Goal: Information Seeking & Learning: Learn about a topic

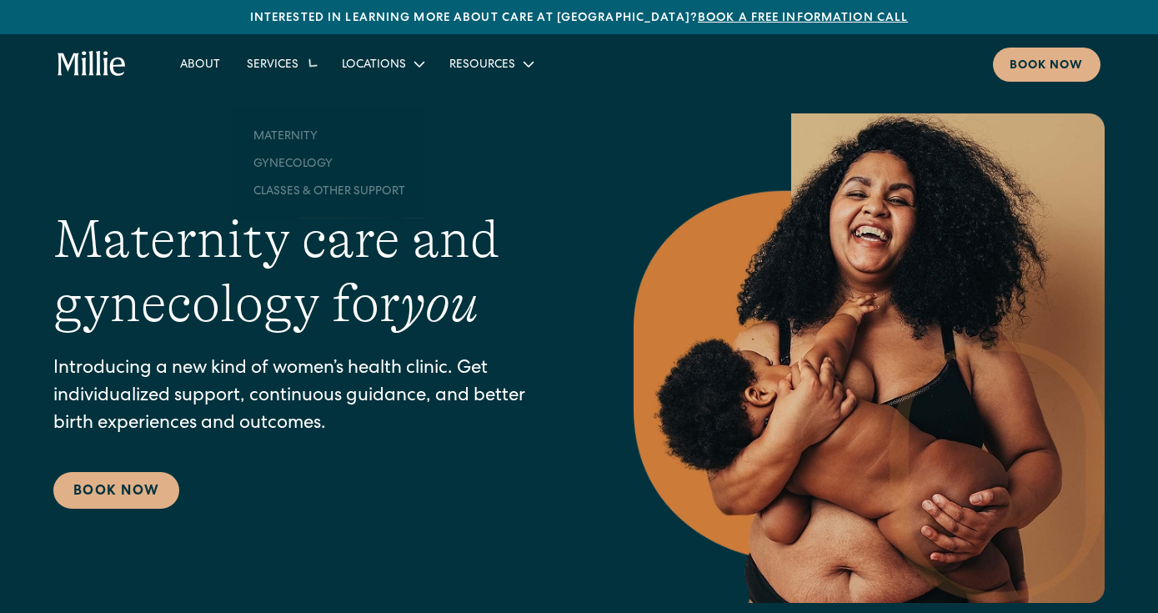
click at [284, 69] on div "Services" at bounding box center [273, 66] width 52 height 18
click at [203, 72] on link "About" at bounding box center [200, 64] width 67 height 28
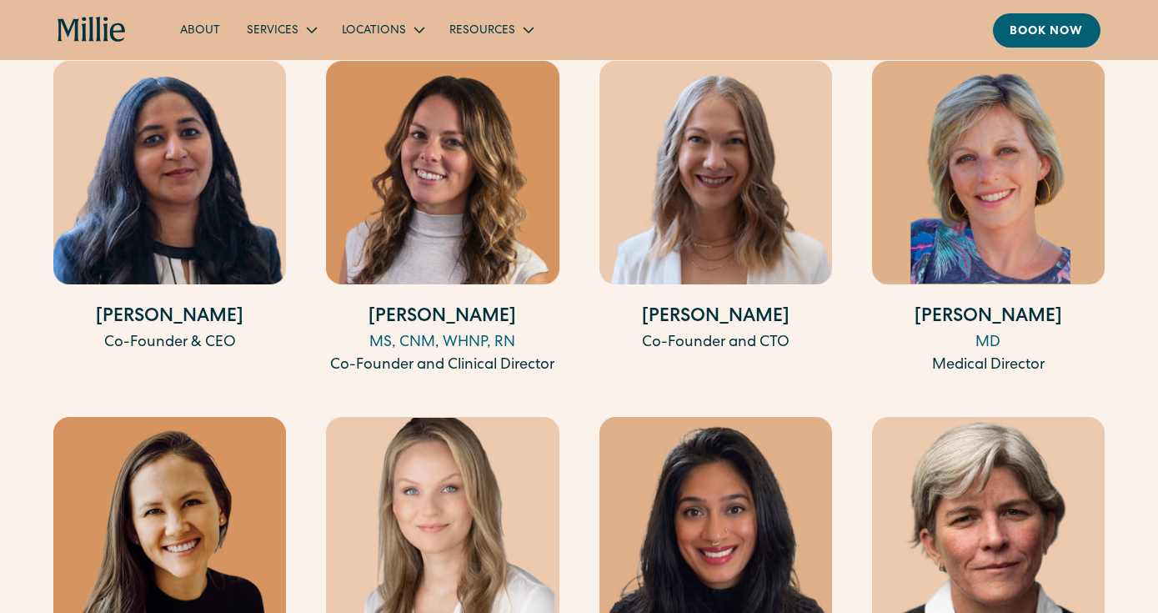
scroll to position [3224, 0]
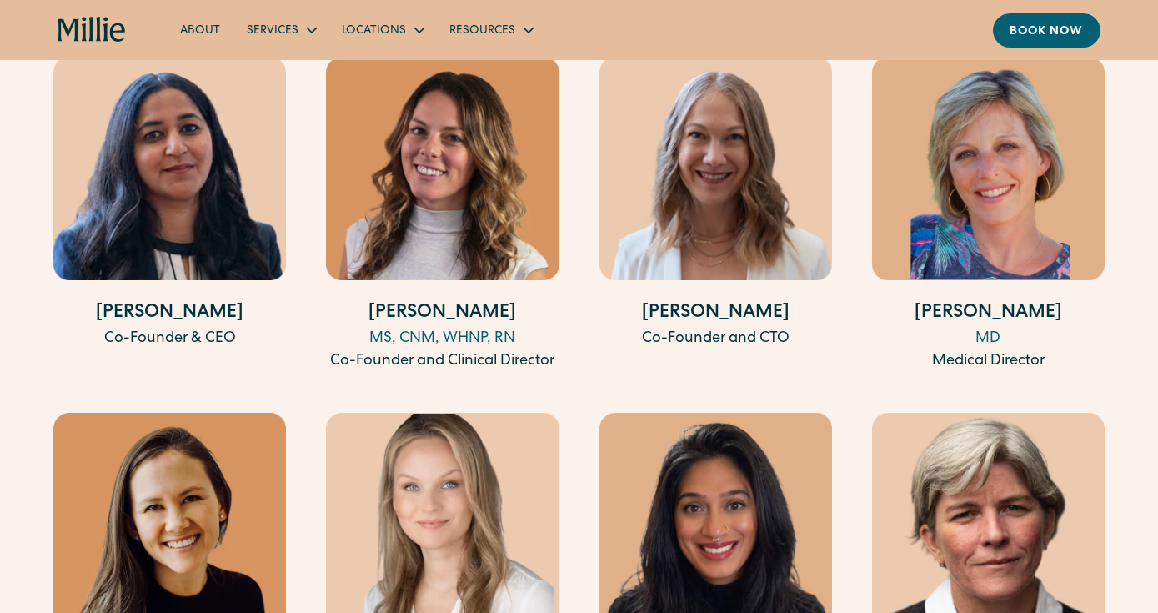
click at [419, 328] on div "MS, CNM, WHNP, RN" at bounding box center [442, 339] width 233 height 23
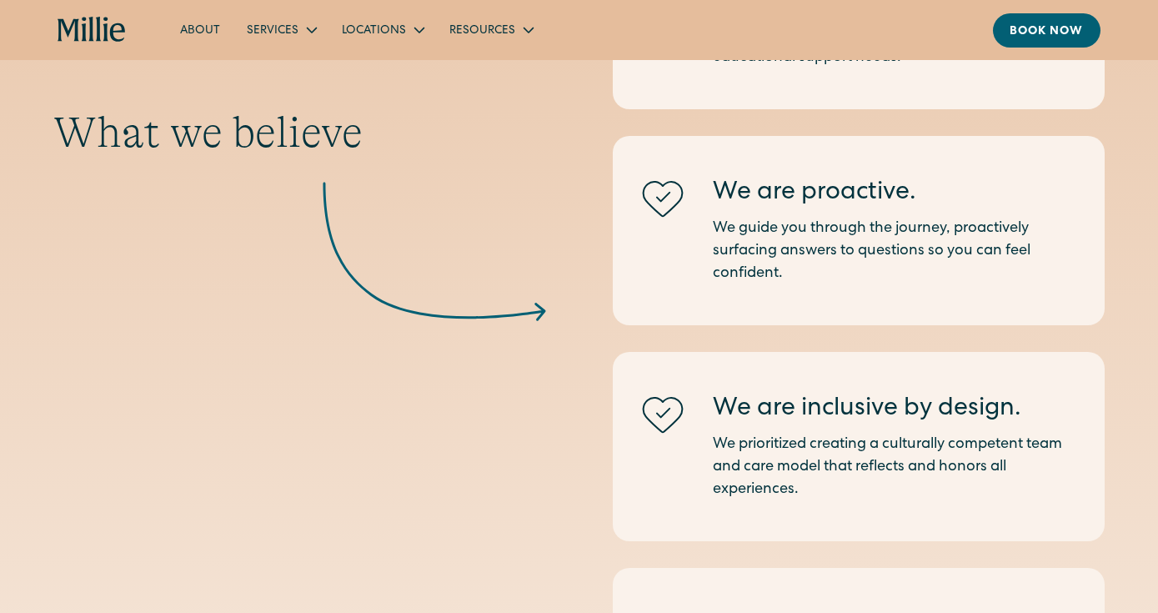
scroll to position [1658, 0]
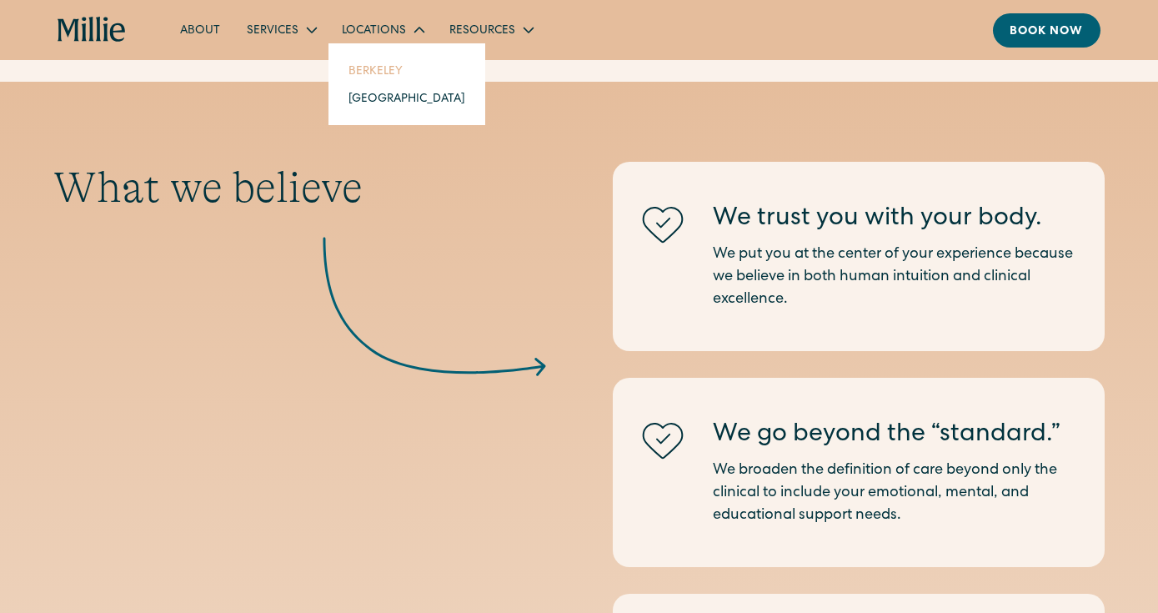
click at [376, 68] on link "Berkeley" at bounding box center [406, 71] width 143 height 28
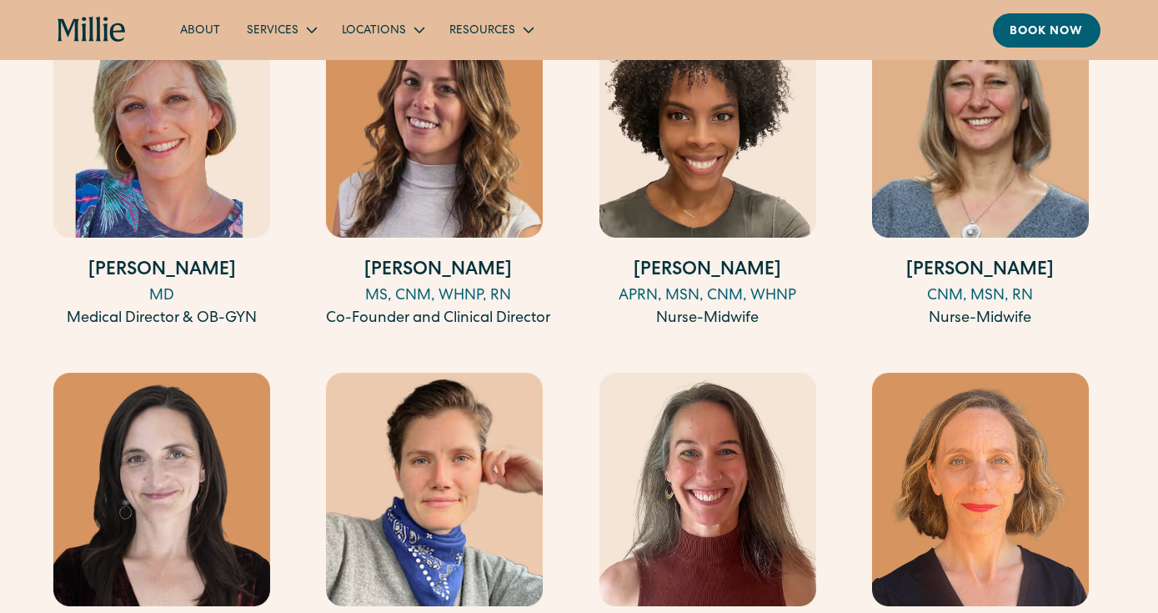
scroll to position [1749, 0]
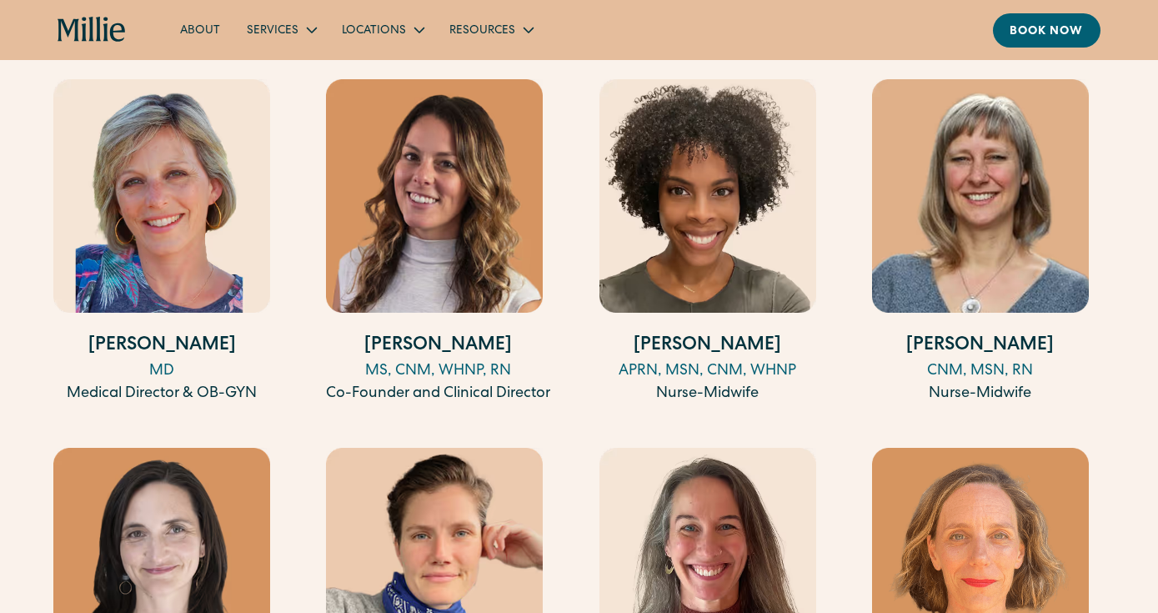
click at [407, 194] on img at bounding box center [434, 196] width 217 height 234
click at [641, 233] on img at bounding box center [708, 196] width 217 height 234
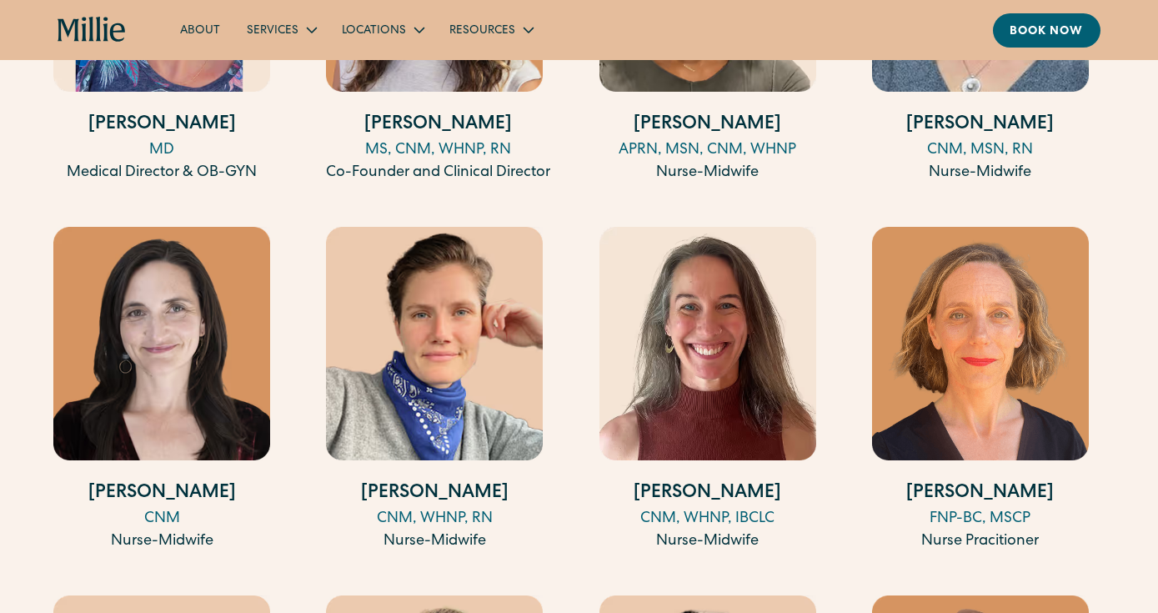
scroll to position [1994, 0]
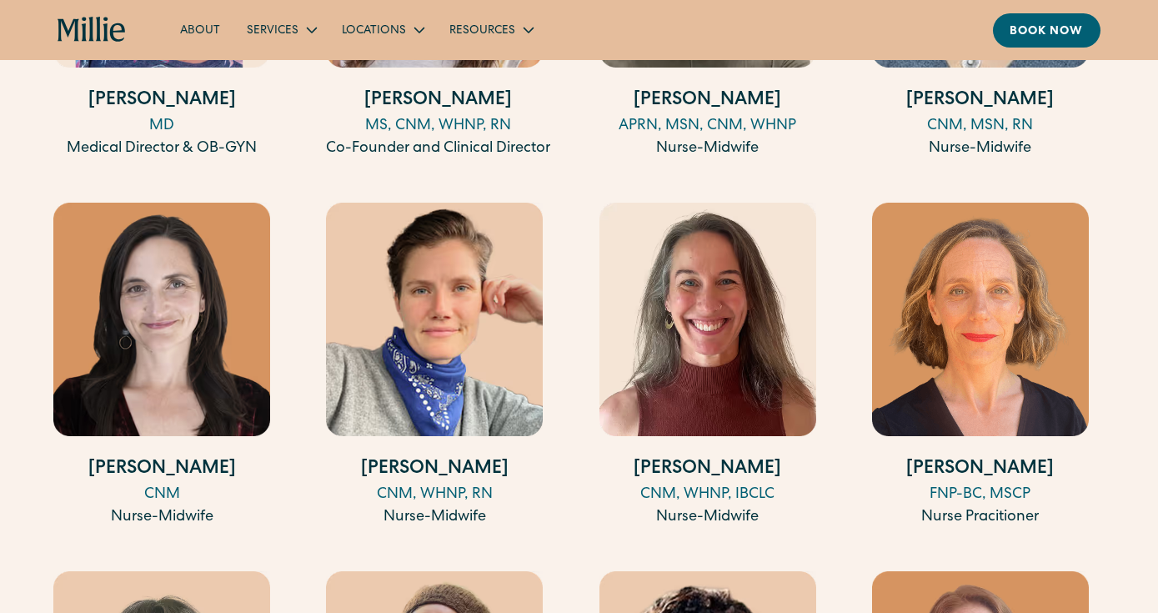
click at [482, 311] on img at bounding box center [434, 320] width 217 height 234
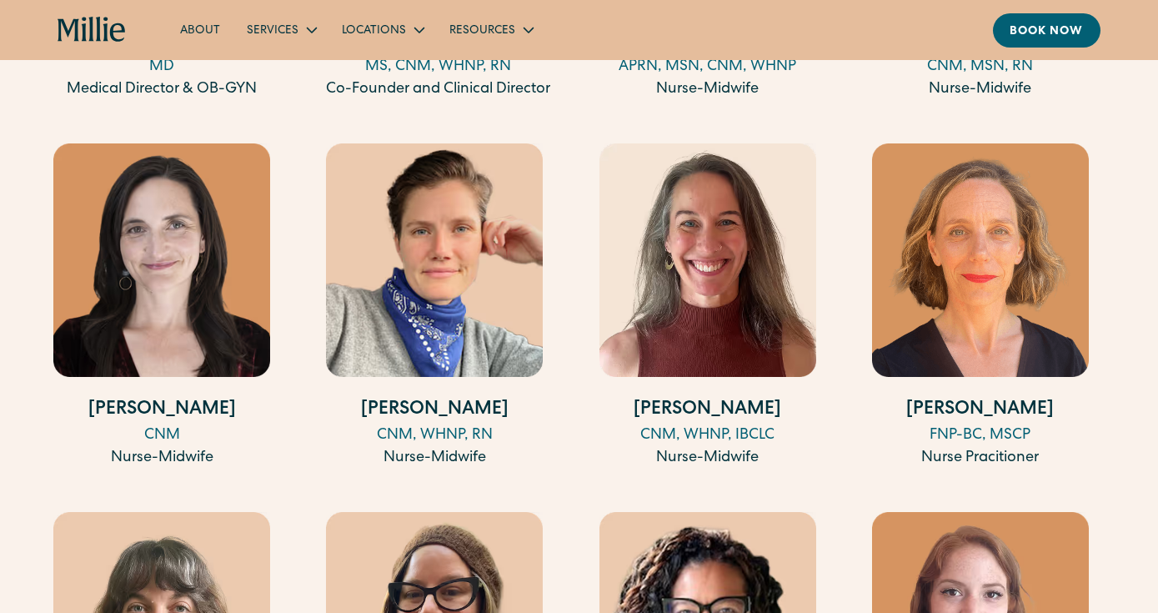
scroll to position [2065, 0]
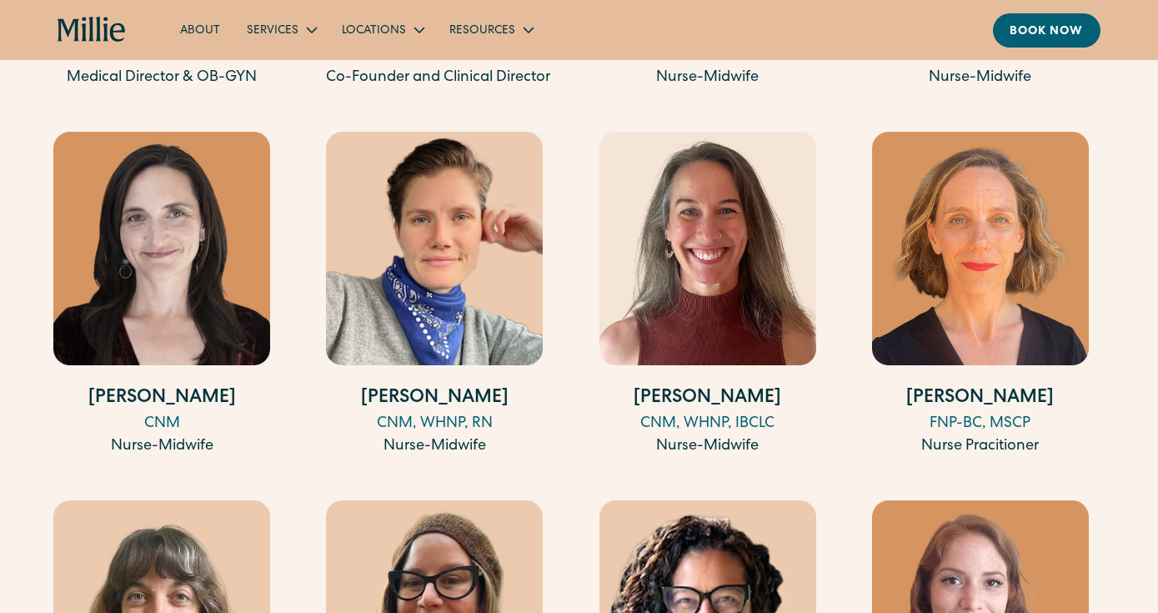
click at [726, 272] on img at bounding box center [708, 249] width 217 height 234
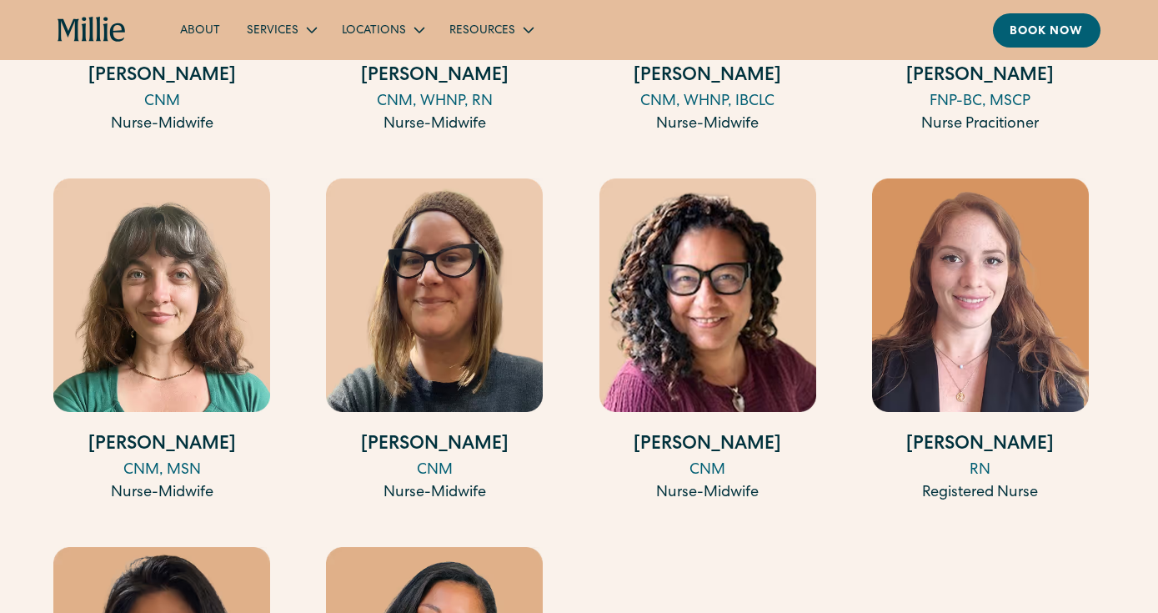
scroll to position [2389, 0]
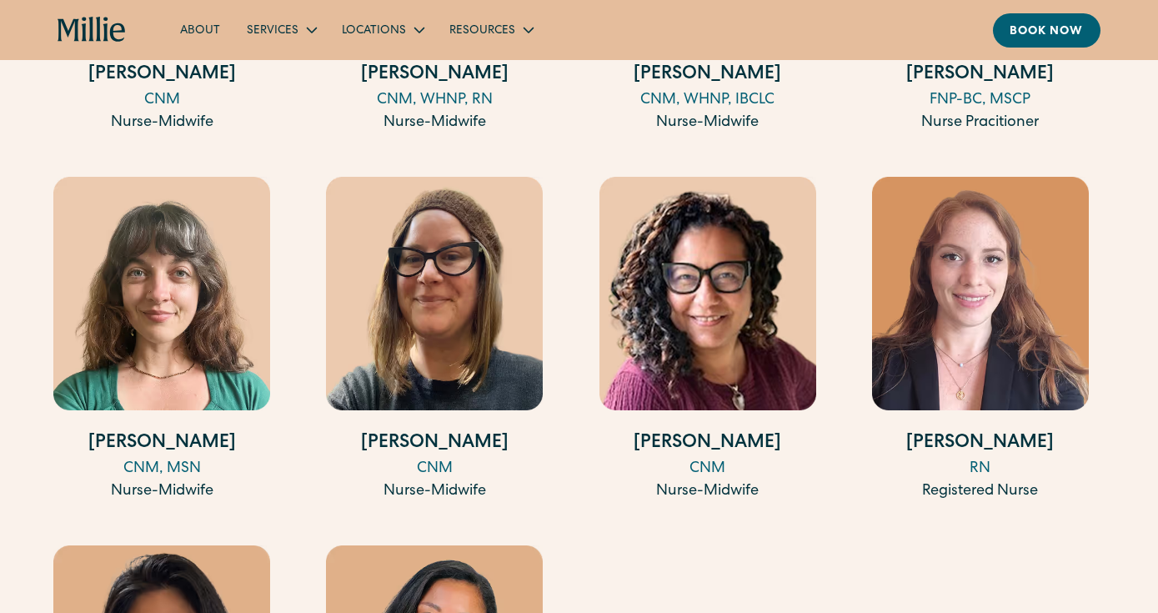
click at [178, 265] on img at bounding box center [161, 294] width 217 height 234
click at [364, 329] on img at bounding box center [434, 294] width 217 height 234
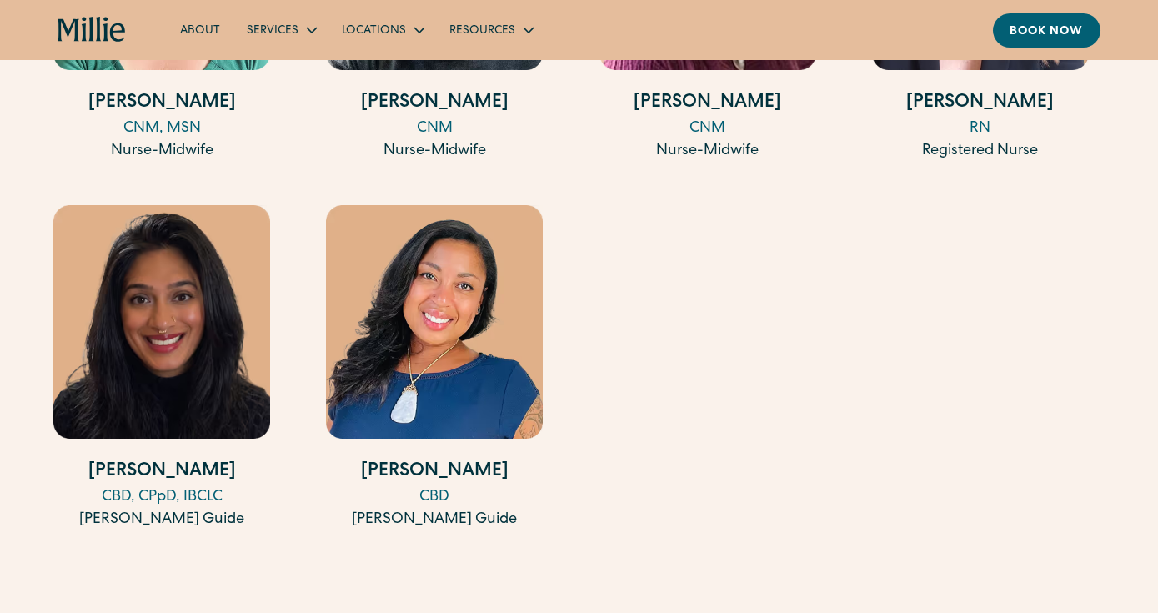
scroll to position [2730, 0]
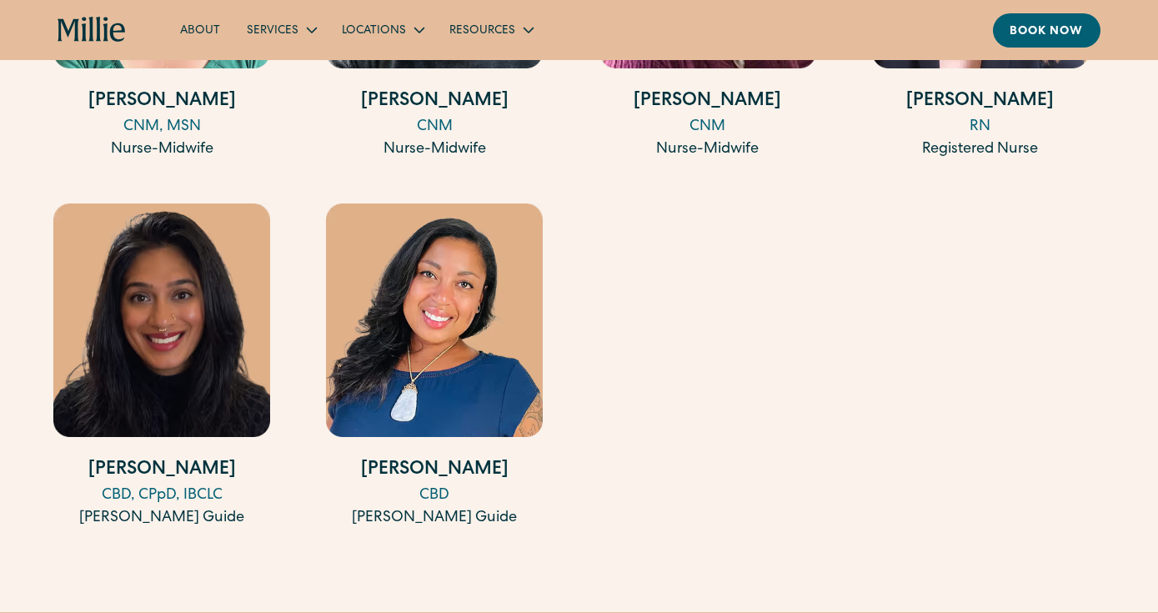
click at [214, 279] on img at bounding box center [161, 320] width 217 height 234
click at [430, 344] on img at bounding box center [434, 320] width 217 height 234
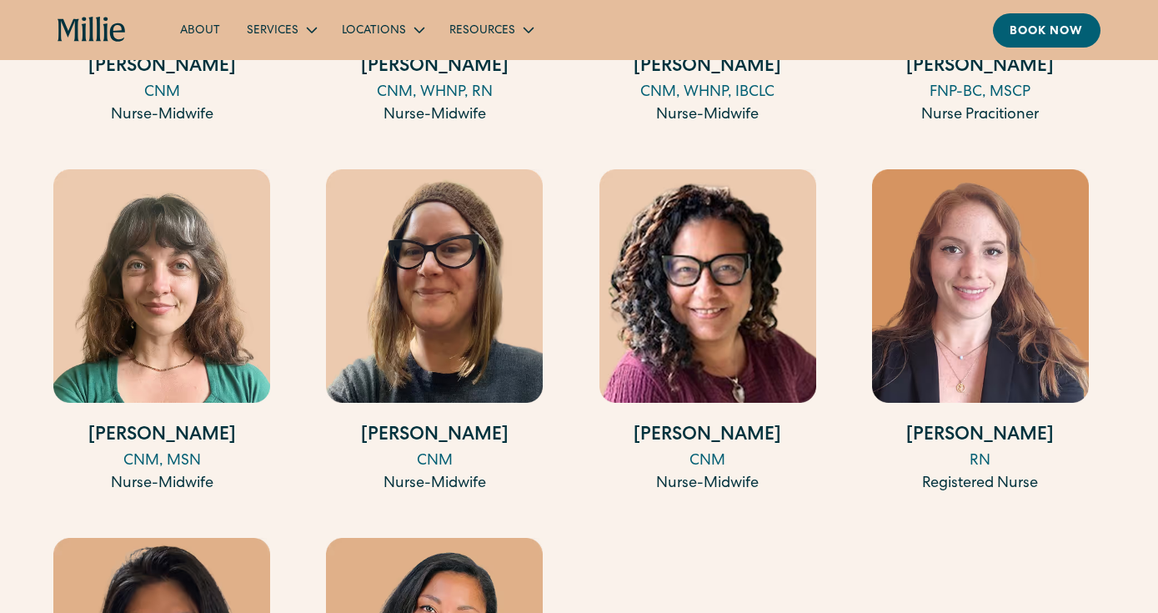
scroll to position [2372, 0]
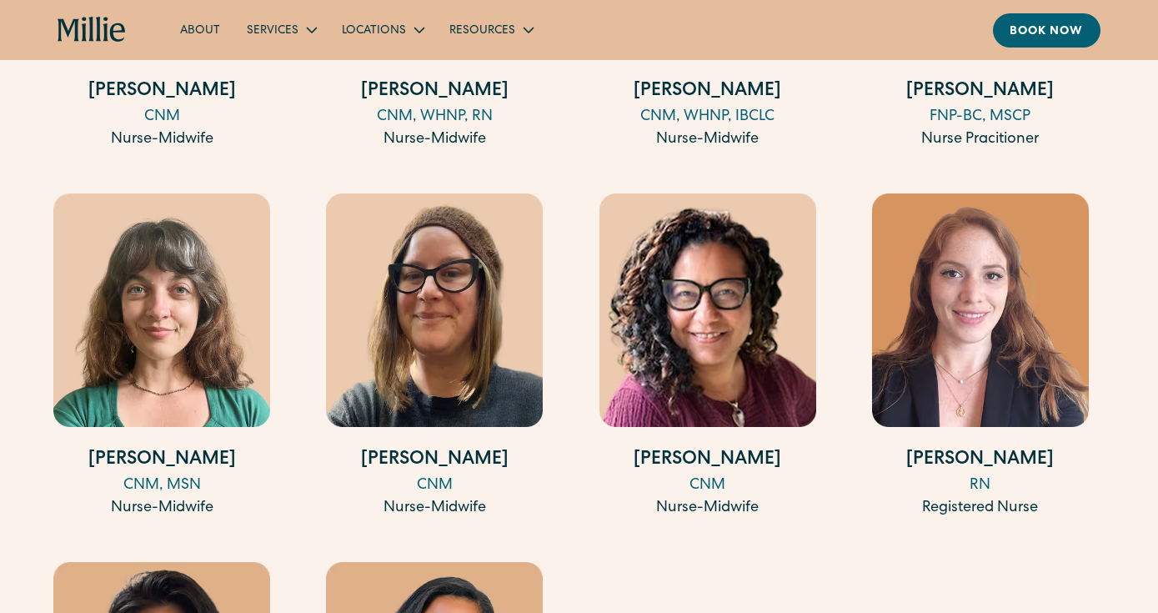
click at [957, 244] on img at bounding box center [980, 310] width 217 height 234
click at [761, 280] on img at bounding box center [708, 310] width 217 height 234
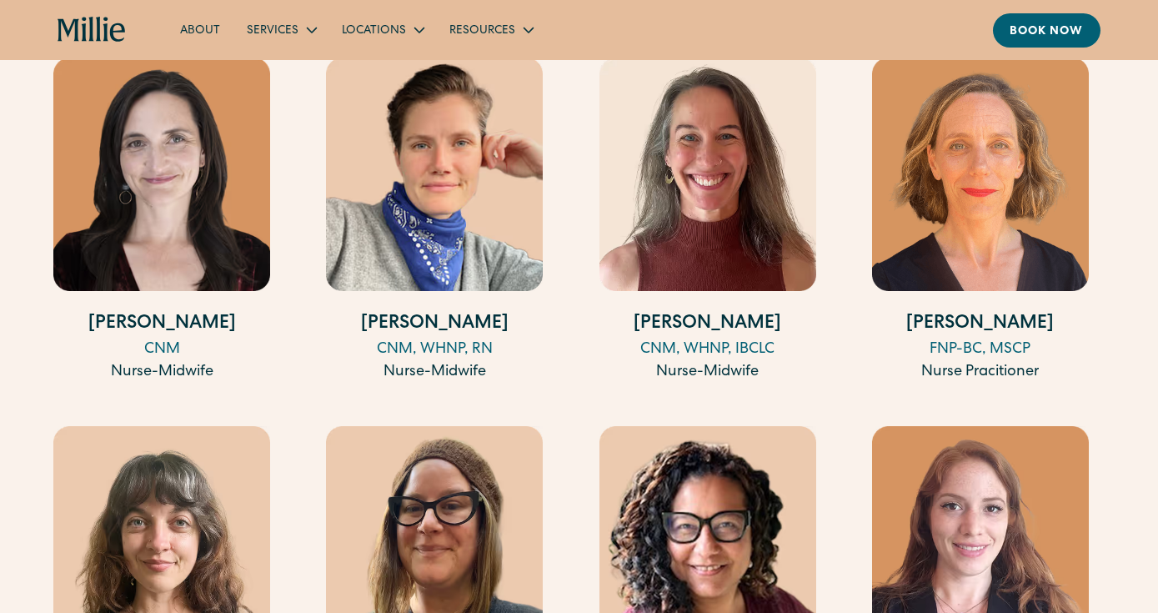
scroll to position [2062, 0]
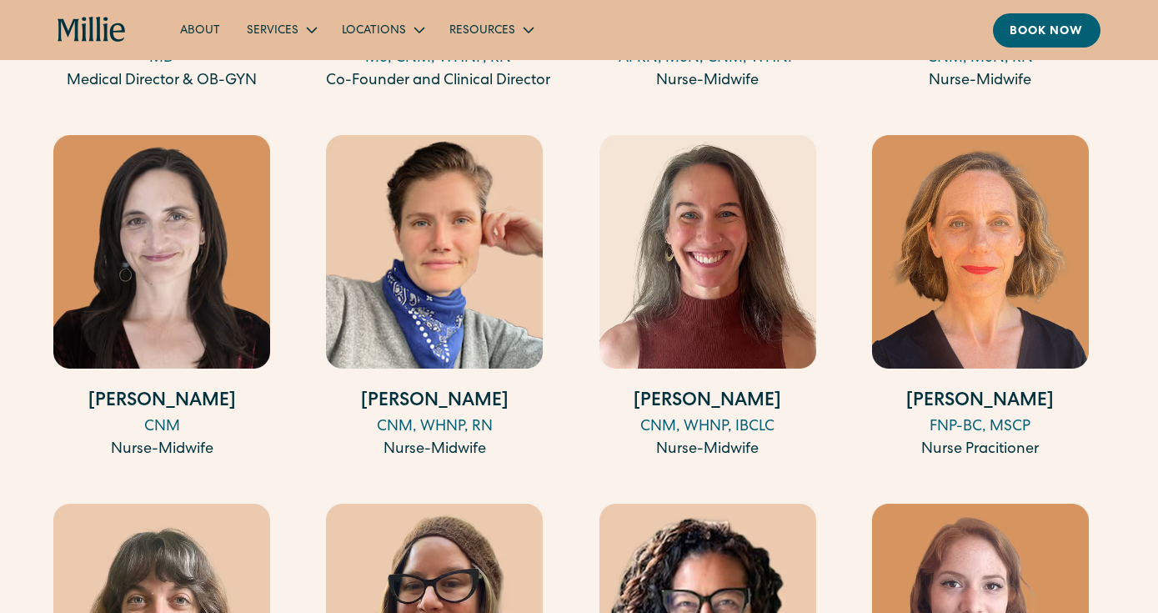
click at [199, 225] on img at bounding box center [161, 252] width 217 height 234
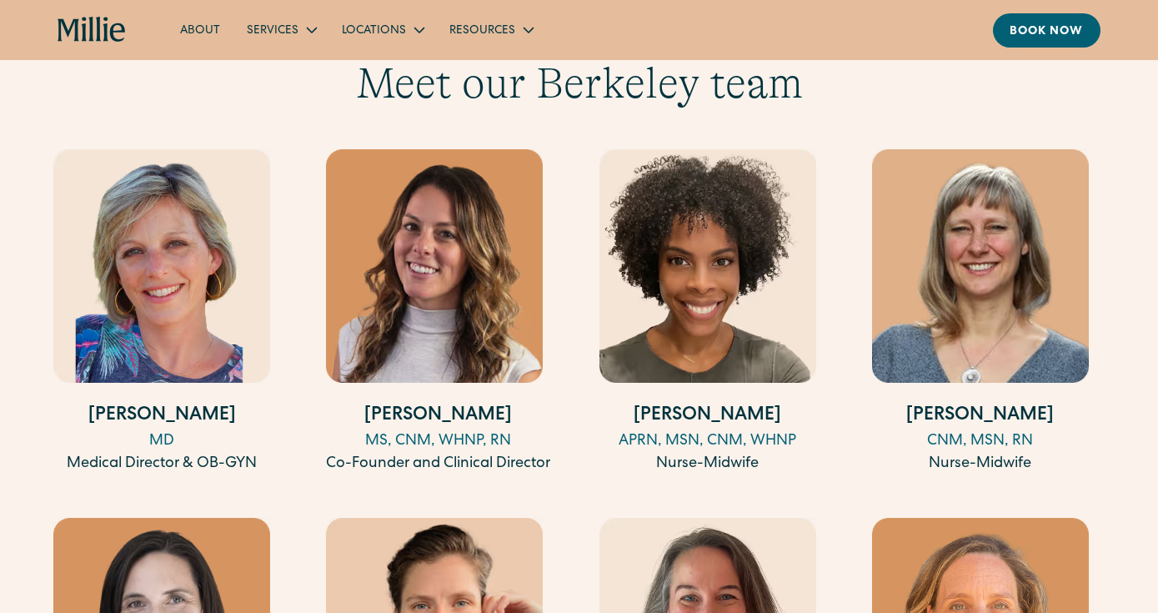
scroll to position [1676, 0]
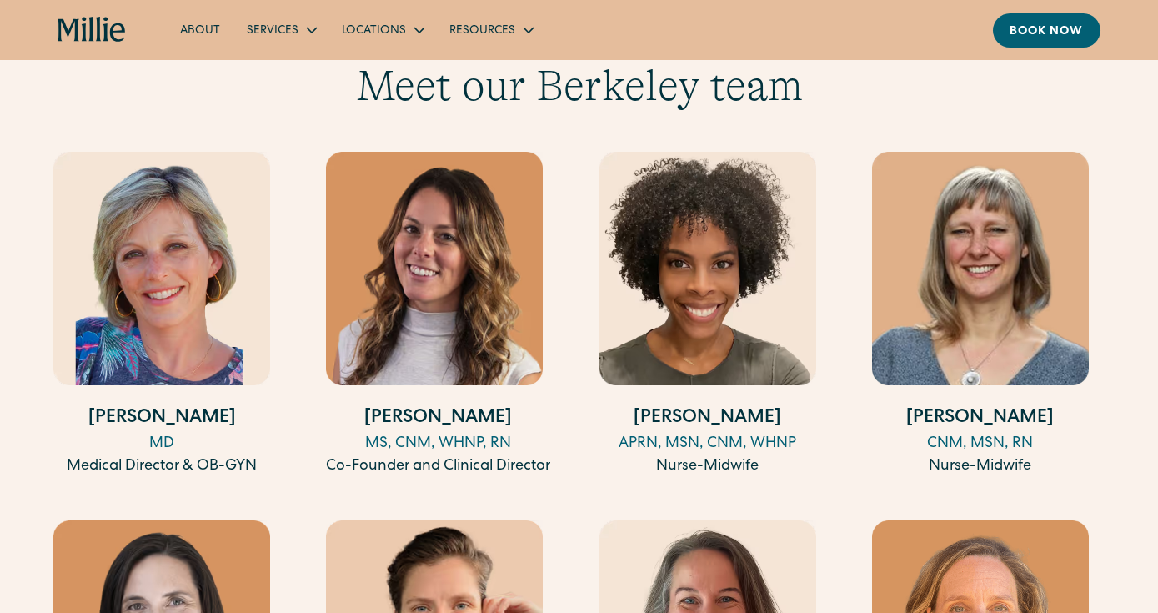
click at [995, 242] on img at bounding box center [980, 269] width 217 height 234
click at [716, 274] on img at bounding box center [708, 269] width 217 height 234
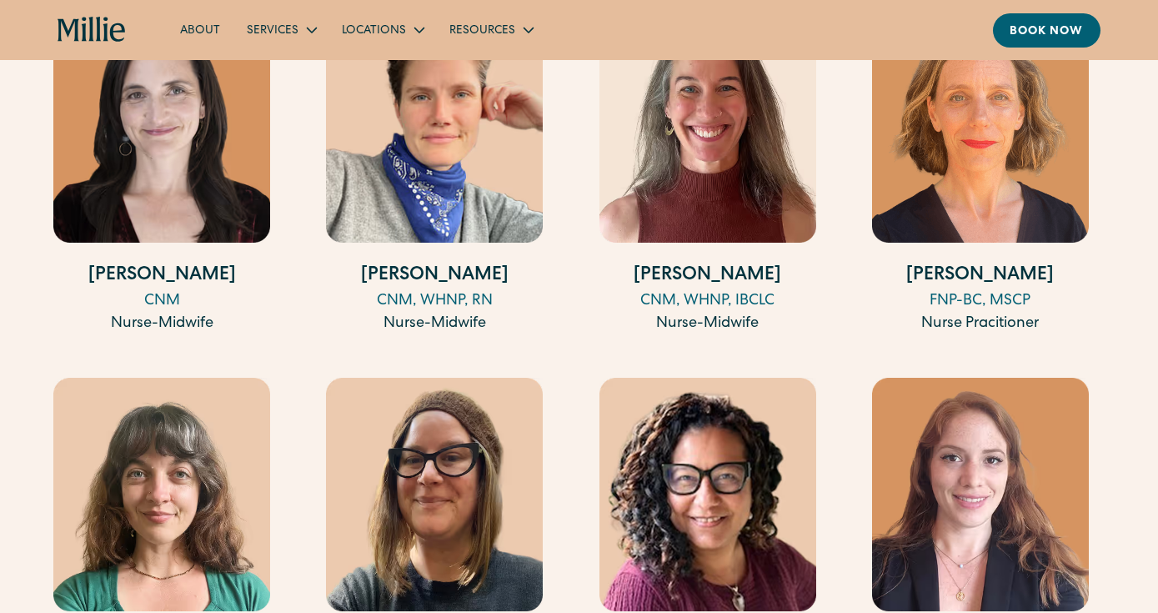
scroll to position [2191, 0]
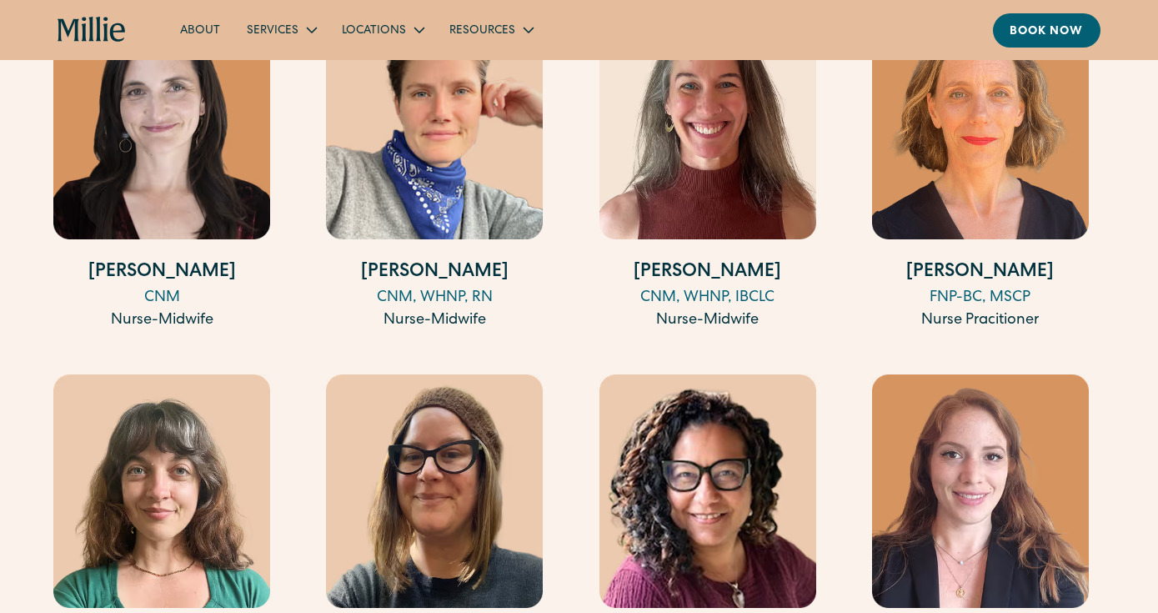
click at [972, 108] on img at bounding box center [980, 123] width 217 height 234
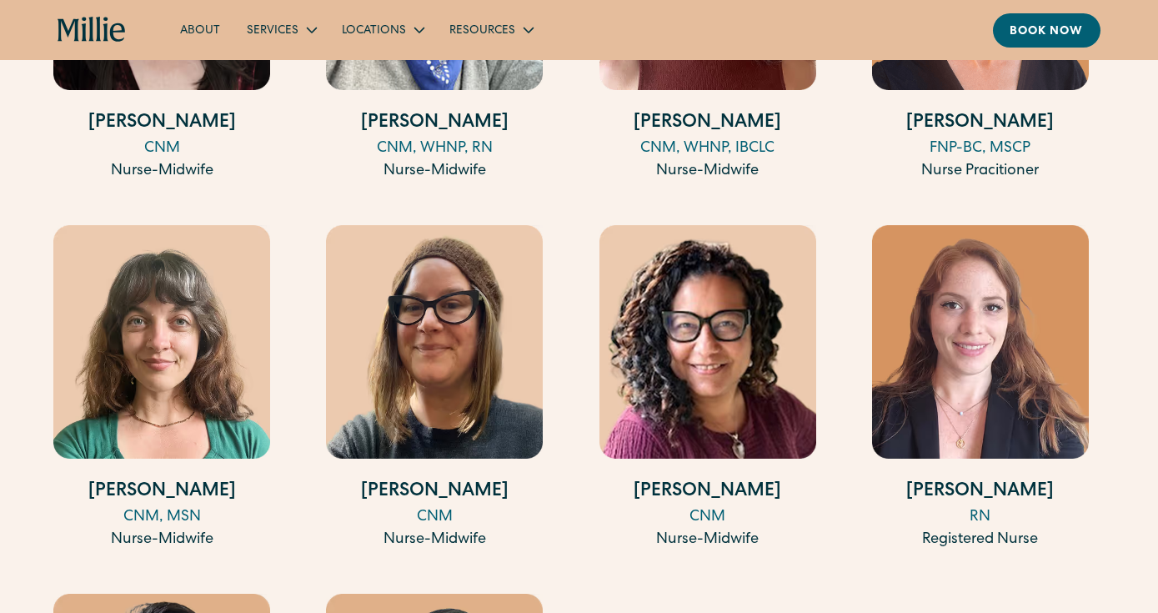
scroll to position [2343, 0]
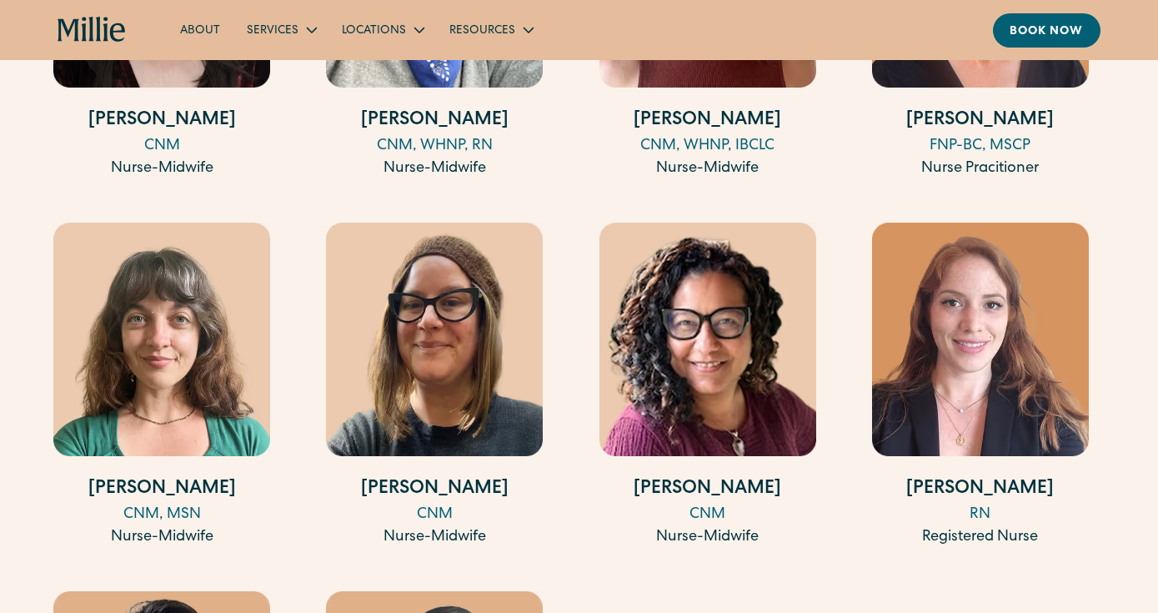
click at [771, 302] on img at bounding box center [708, 340] width 217 height 234
click at [159, 289] on img at bounding box center [161, 340] width 217 height 234
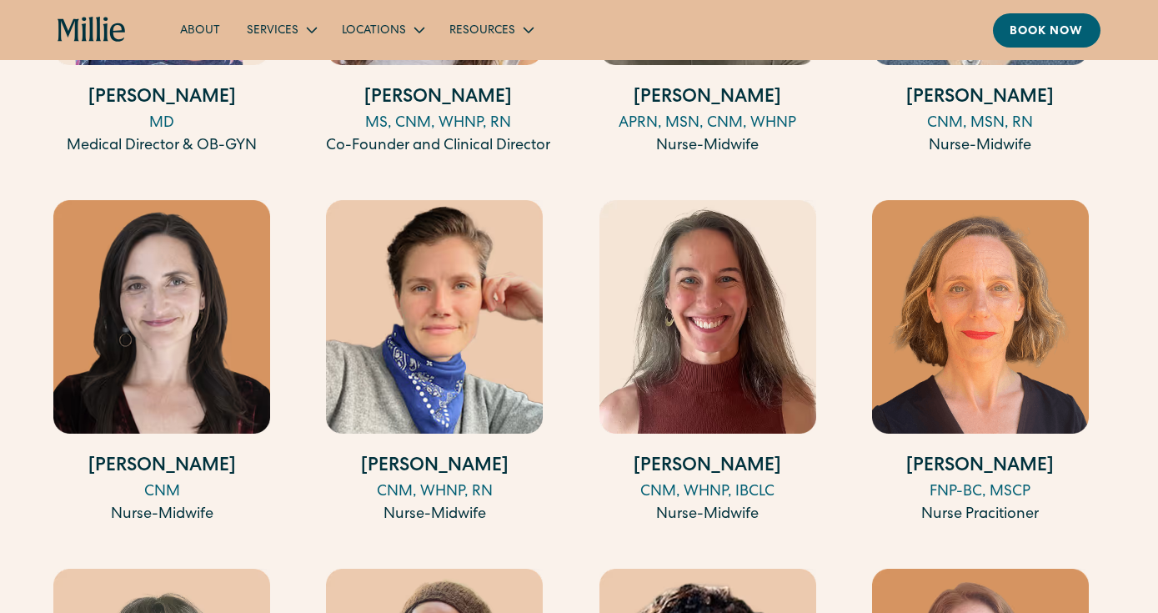
scroll to position [1964, 0]
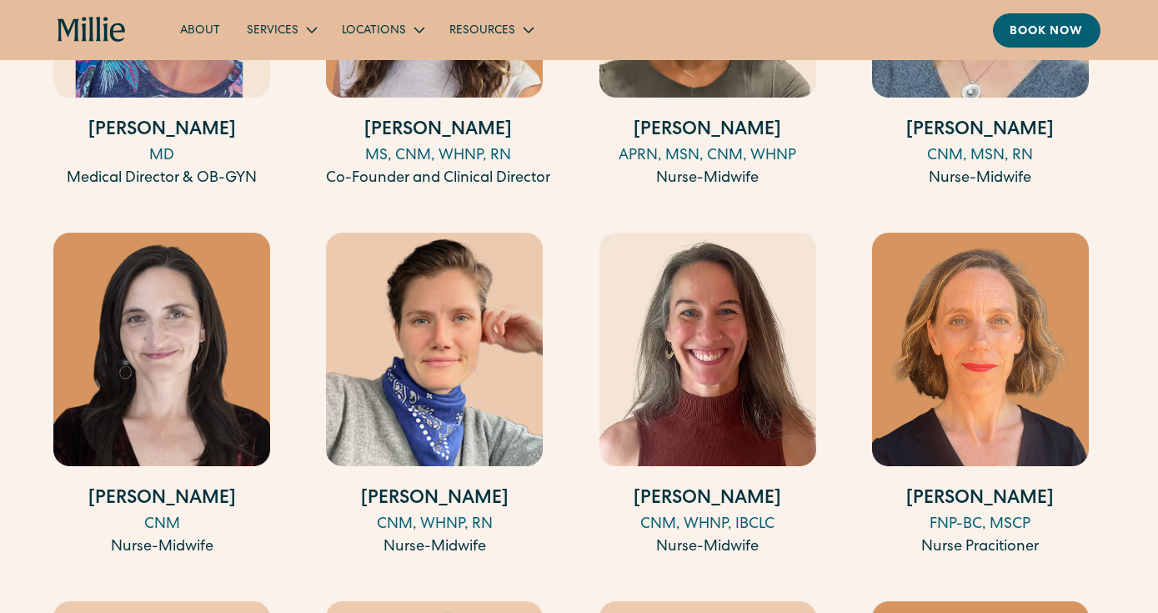
click at [404, 354] on img at bounding box center [434, 350] width 217 height 234
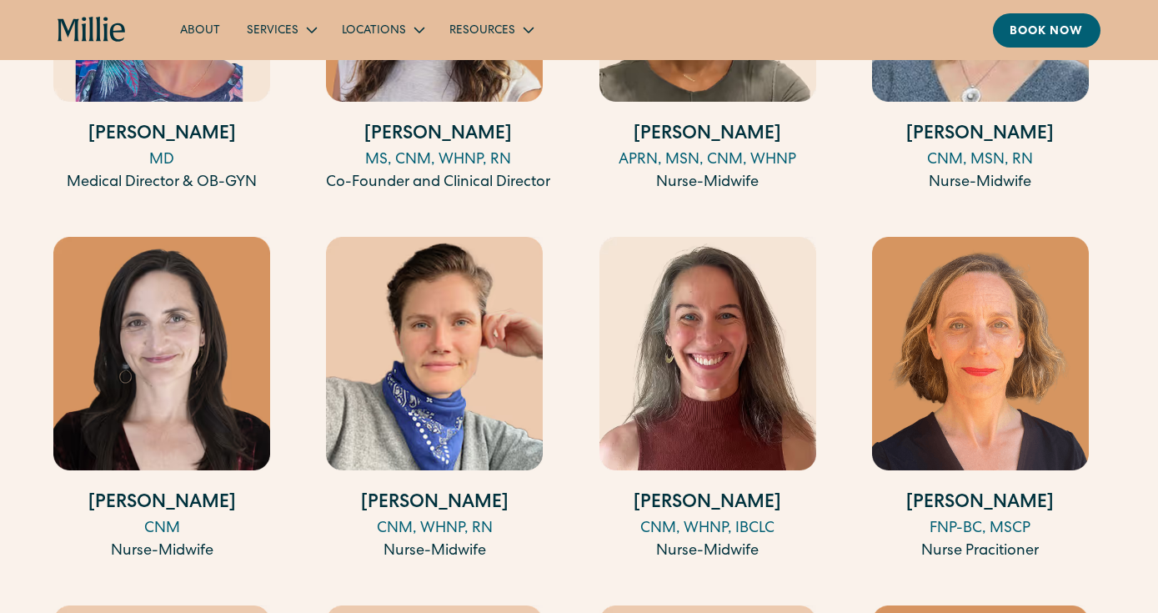
scroll to position [1961, 0]
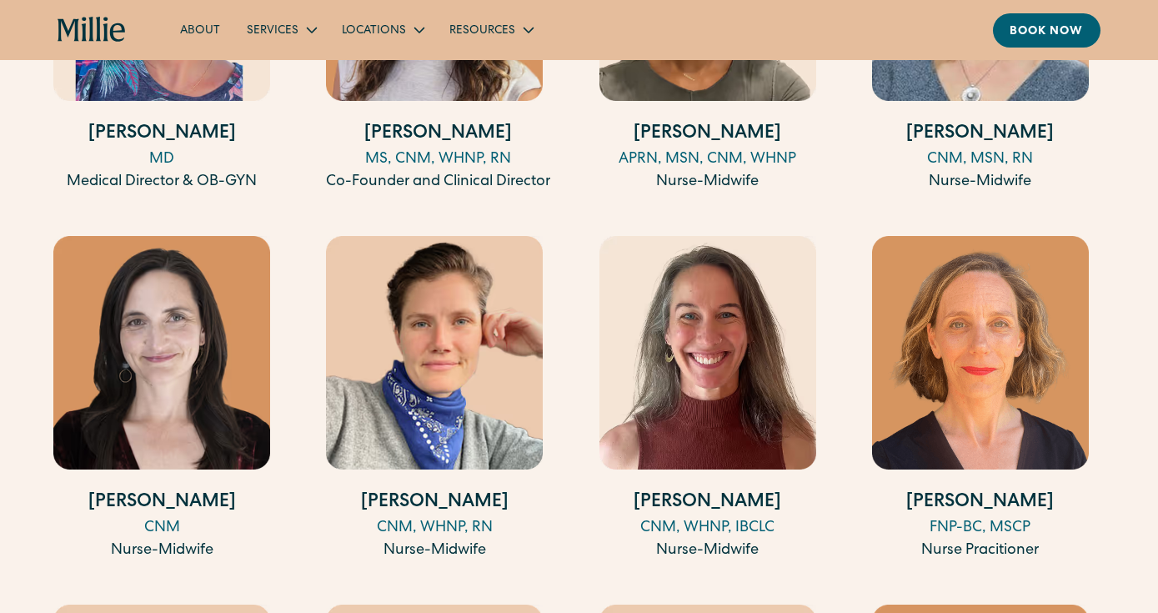
click at [182, 333] on img at bounding box center [161, 353] width 217 height 234
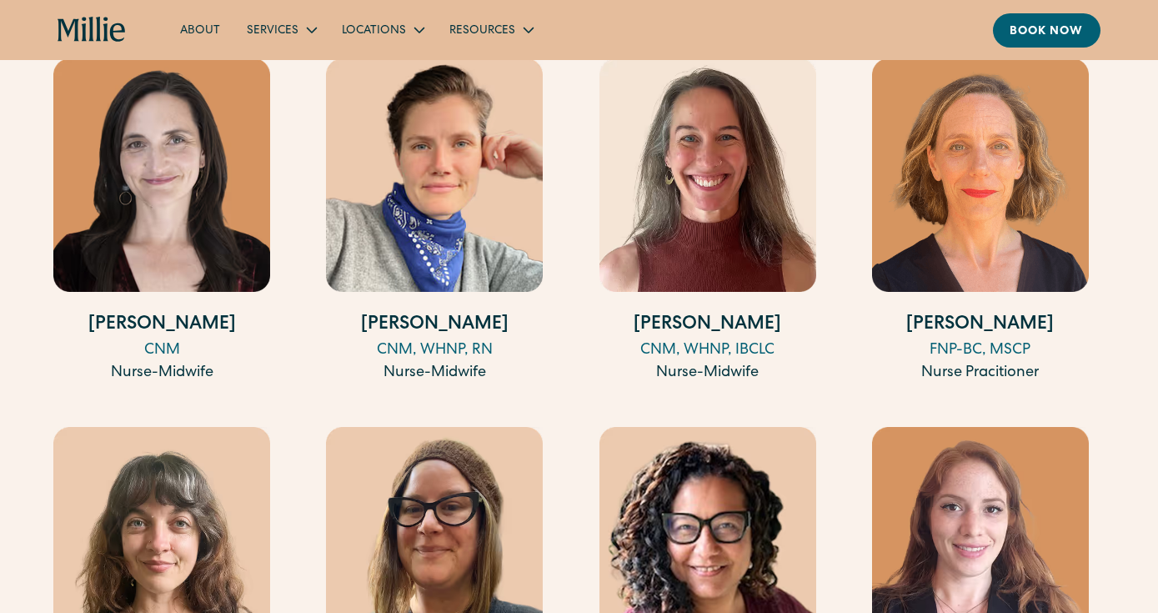
scroll to position [2139, 0]
click at [704, 235] on img at bounding box center [708, 175] width 217 height 234
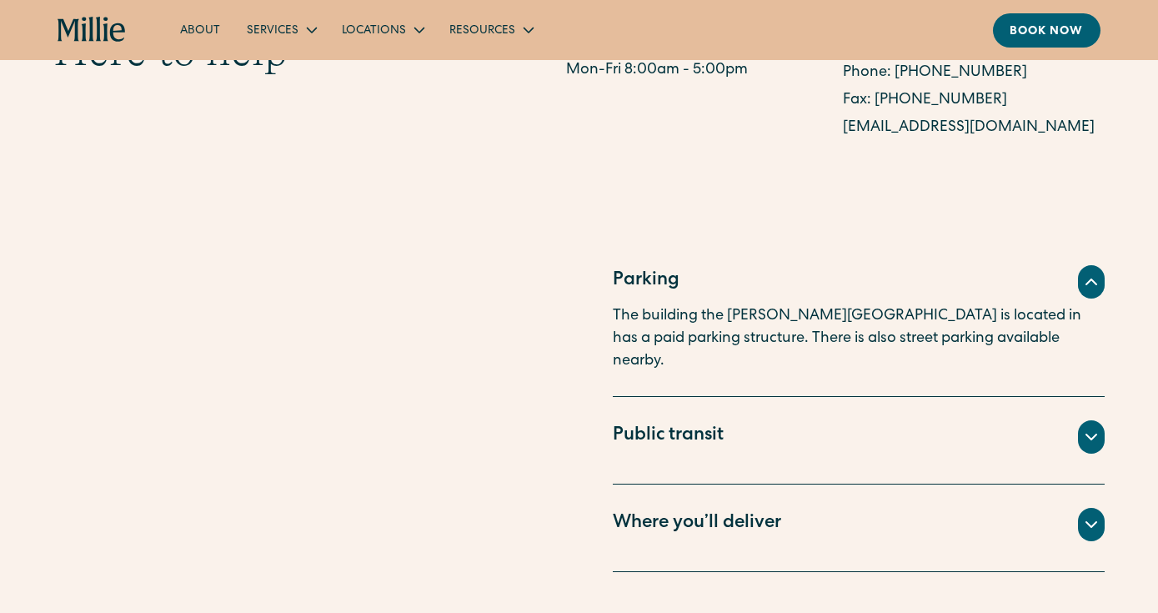
scroll to position [0, 0]
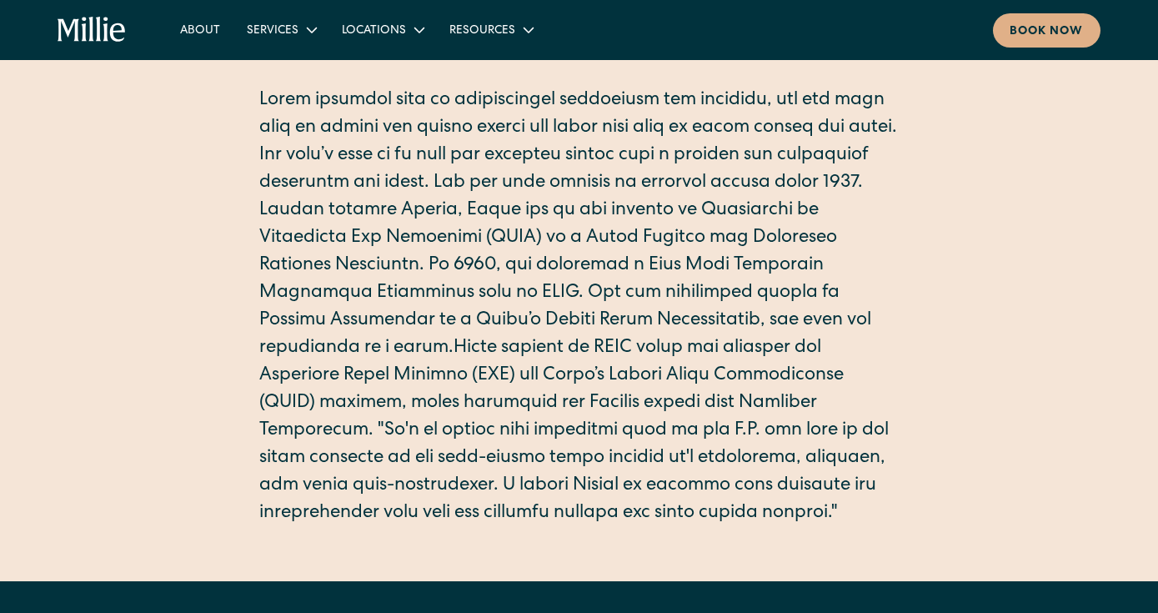
scroll to position [551, 0]
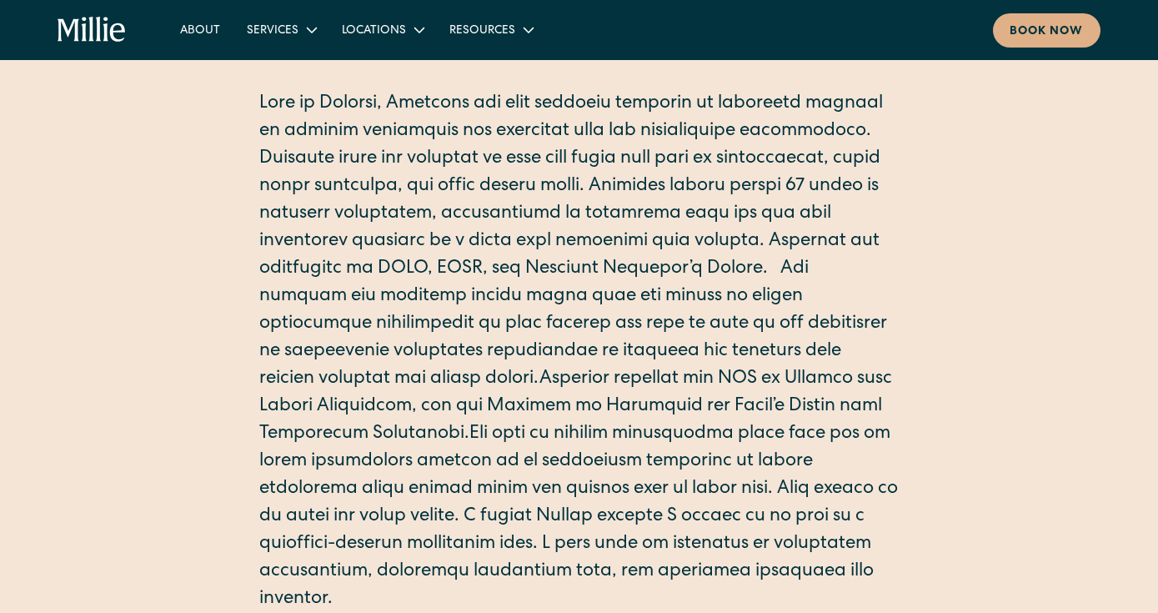
scroll to position [420, 0]
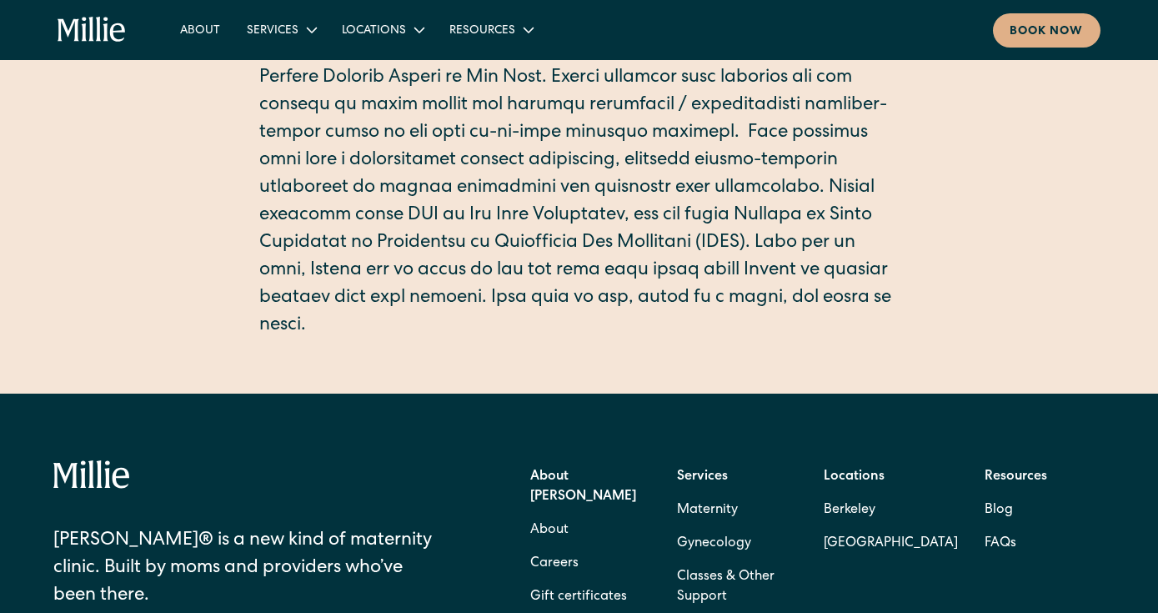
scroll to position [732, 0]
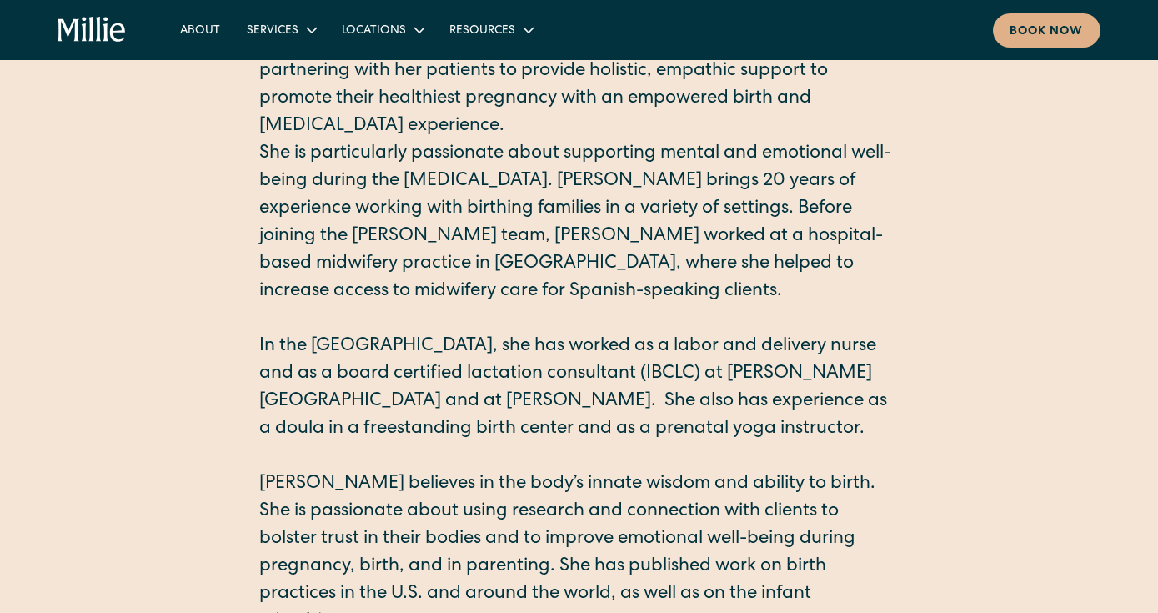
scroll to position [287, 0]
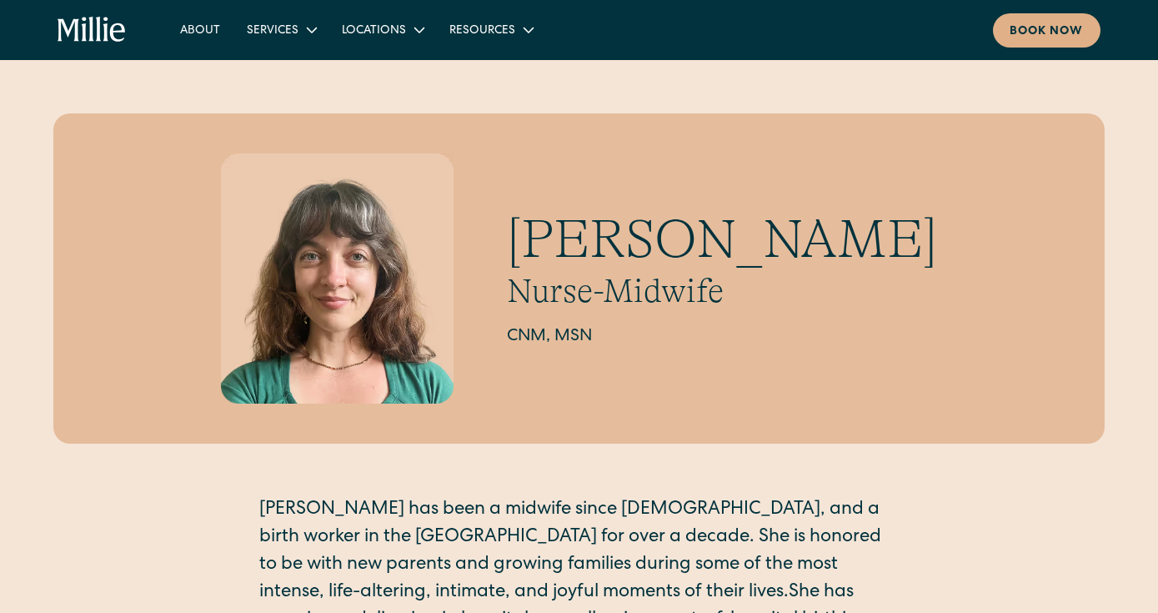
scroll to position [374, 0]
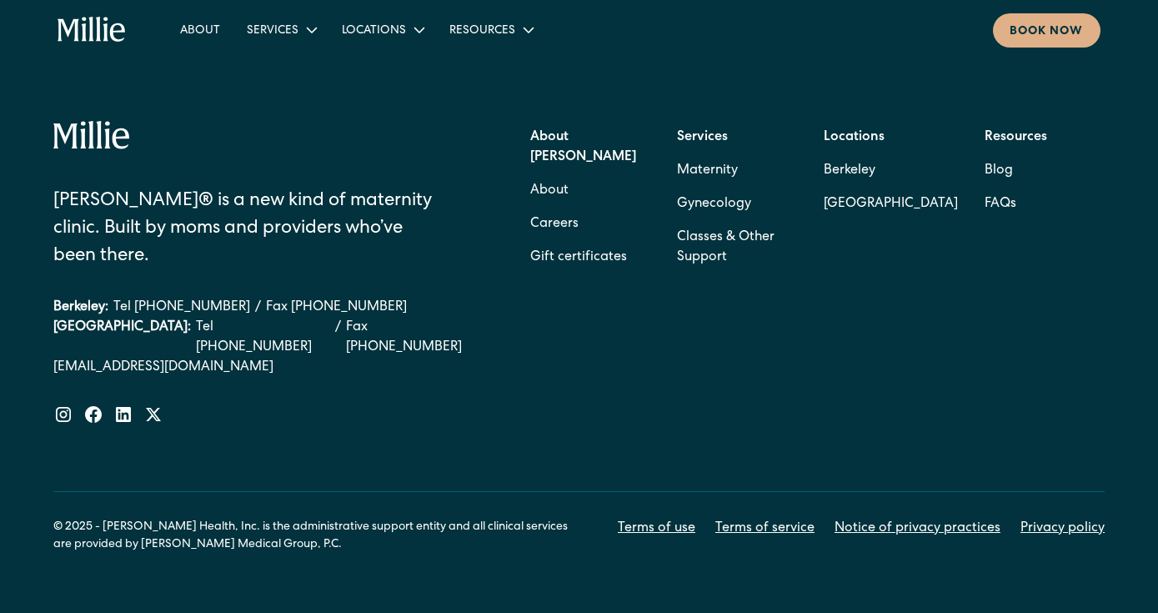
scroll to position [163, 0]
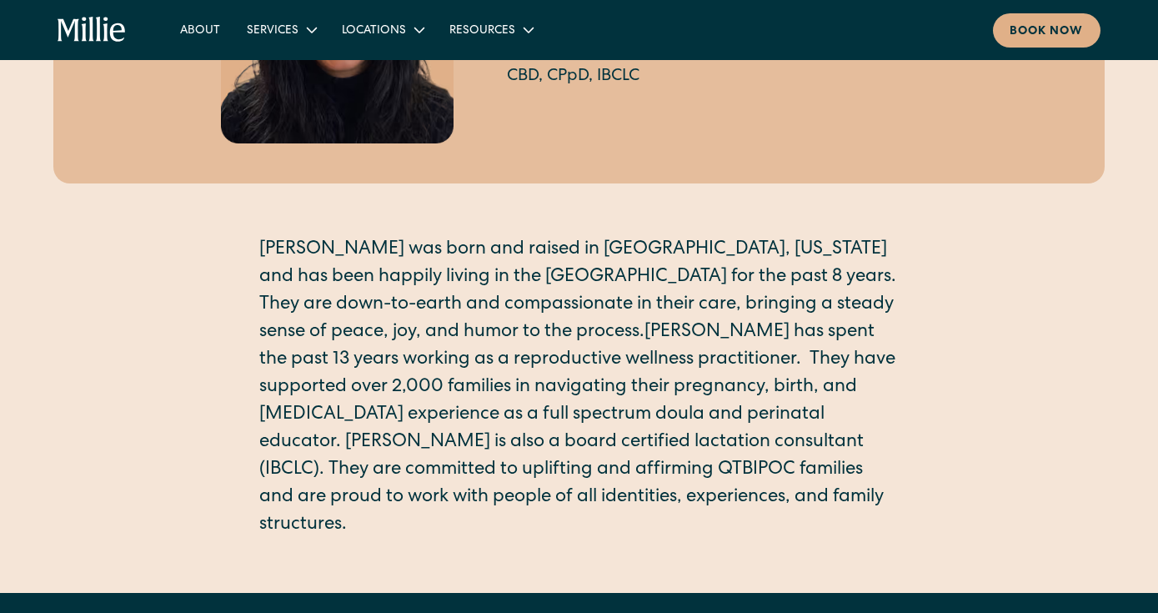
scroll to position [265, 0]
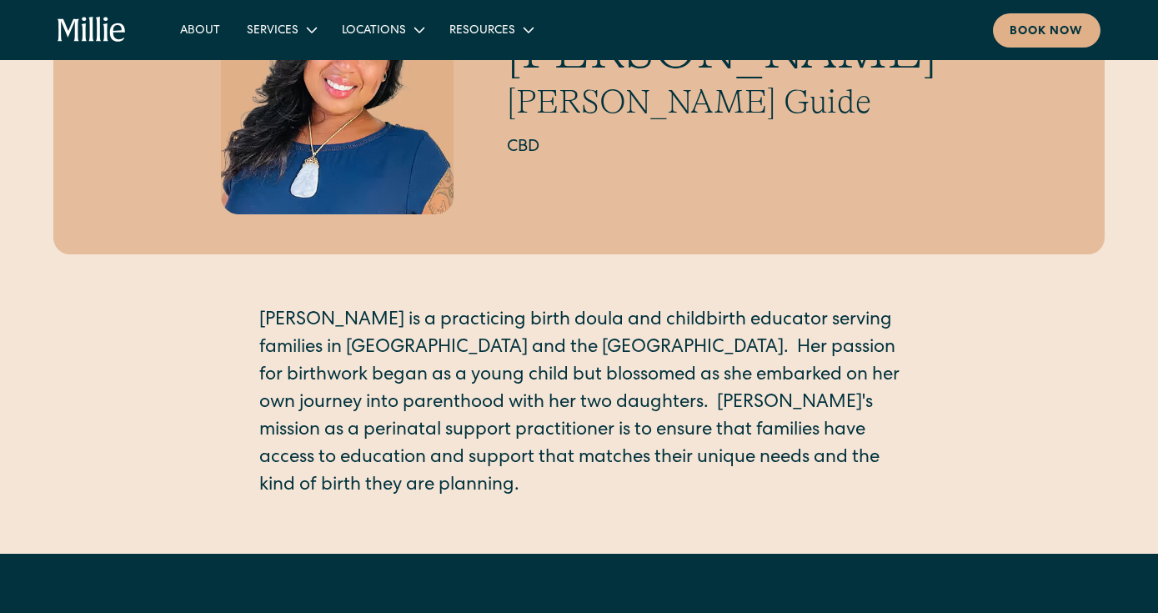
scroll to position [192, 0]
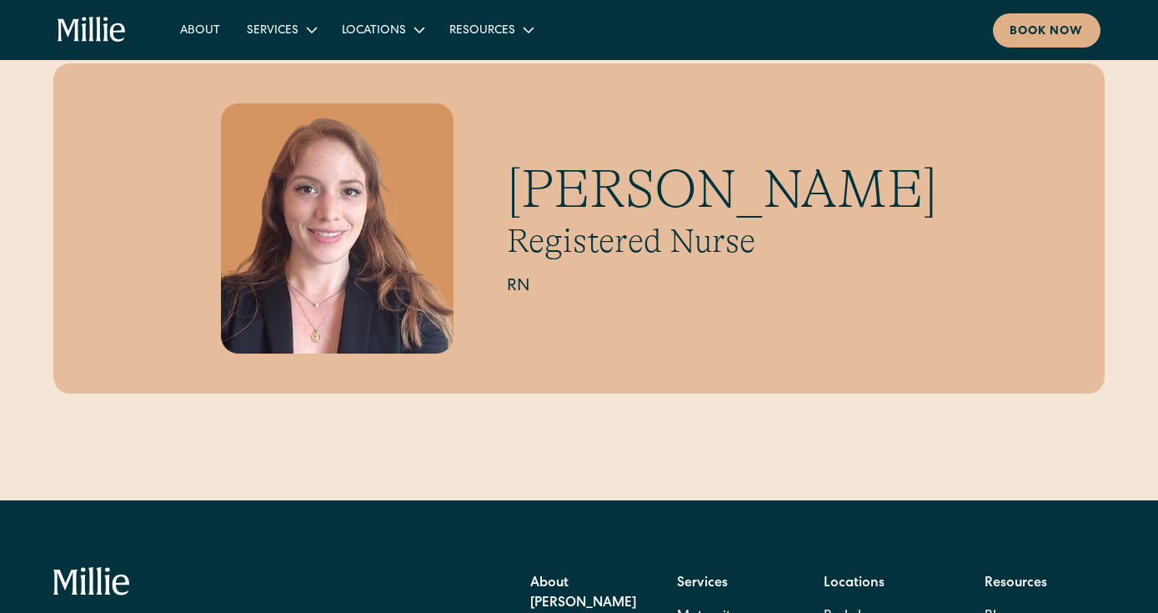
scroll to position [31, 0]
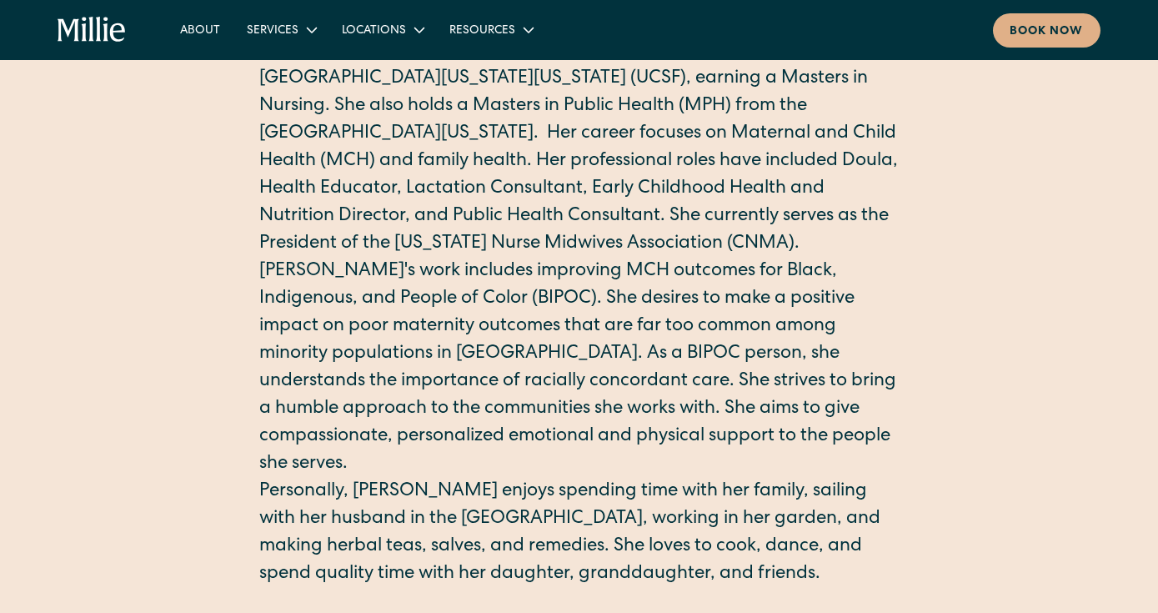
scroll to position [510, 0]
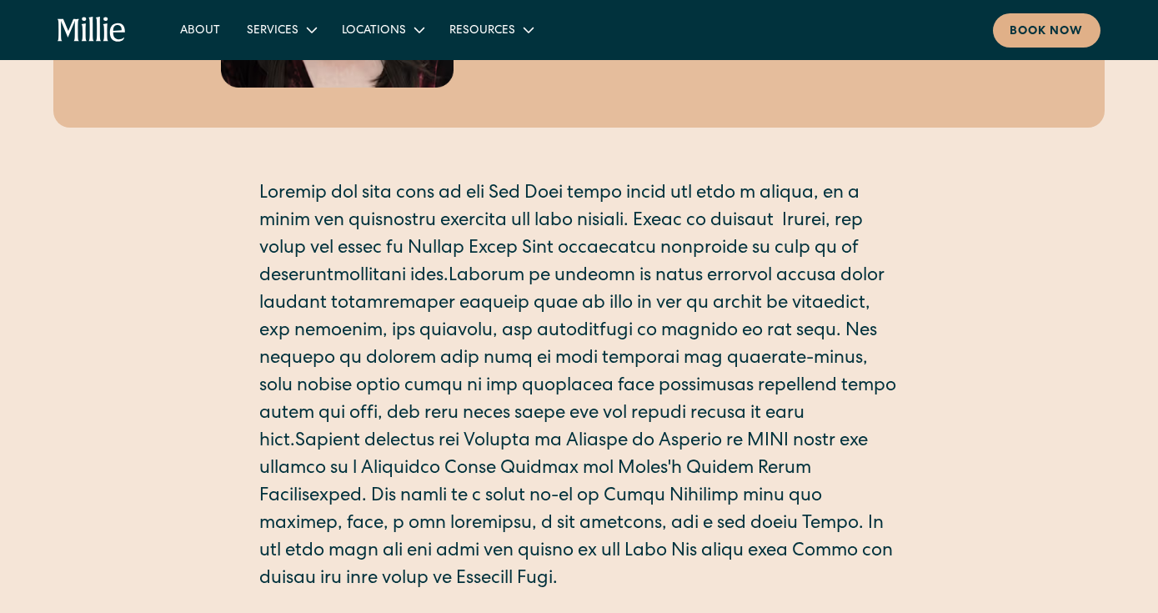
scroll to position [321, 0]
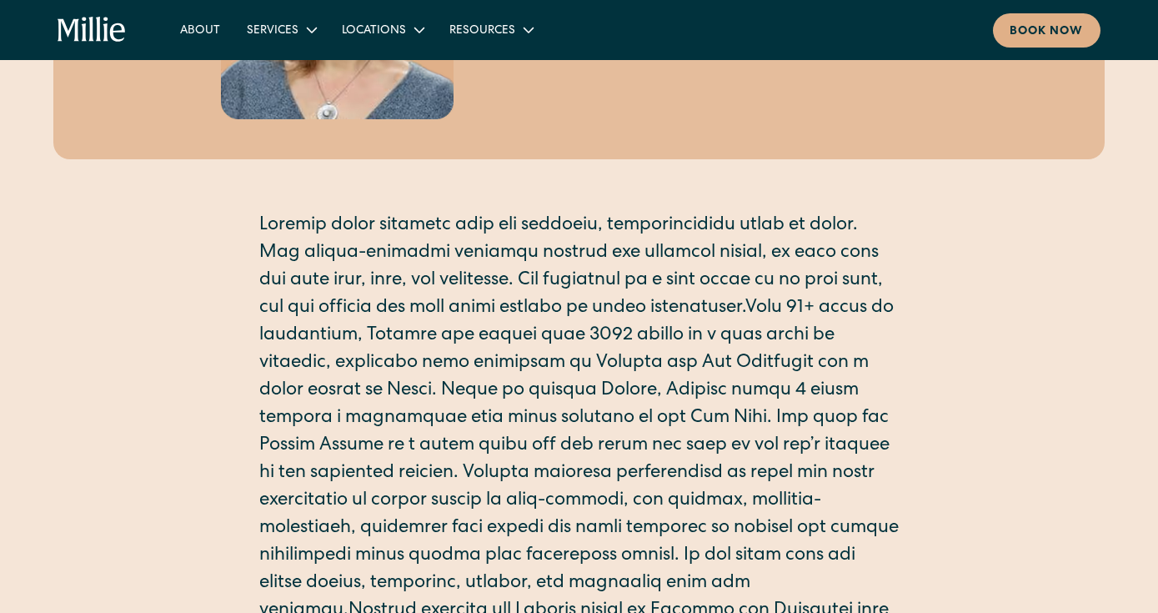
scroll to position [454, 0]
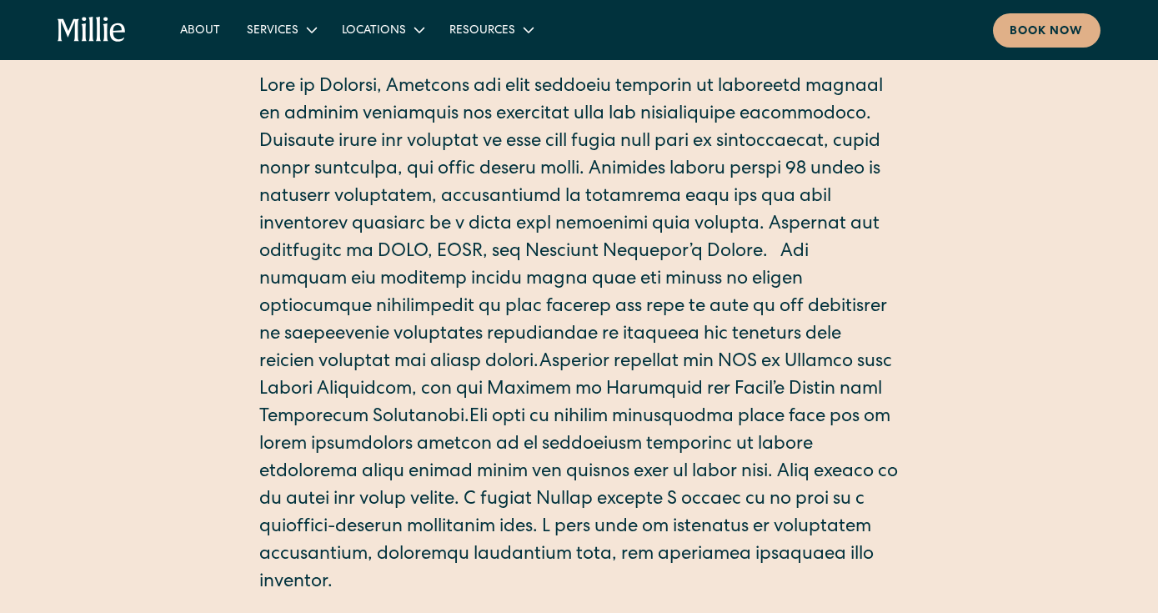
scroll to position [440, 0]
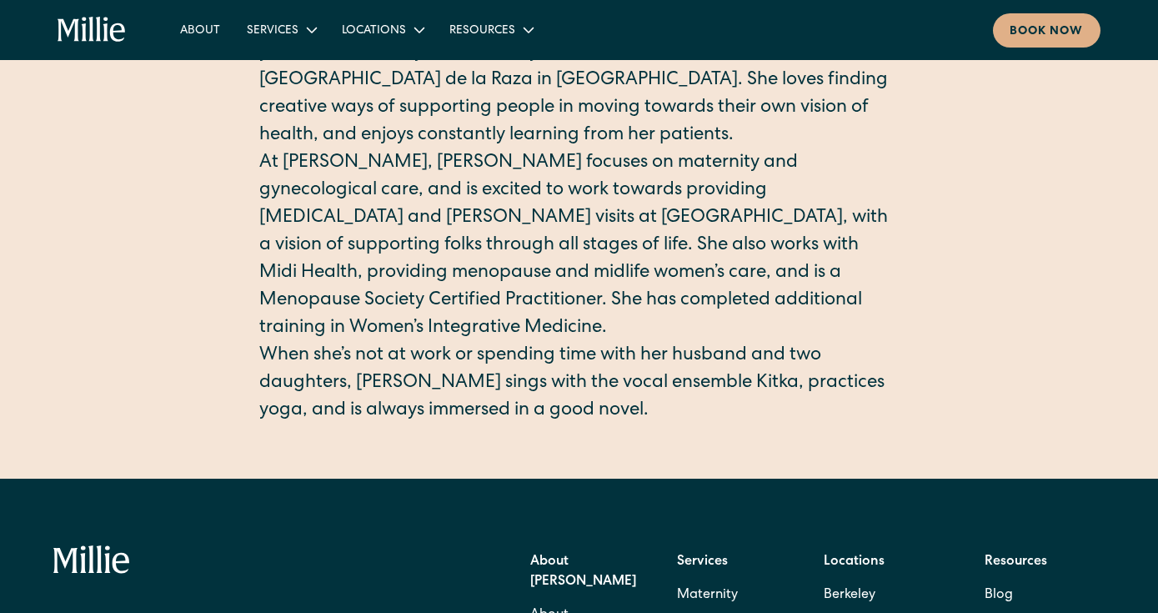
scroll to position [541, 0]
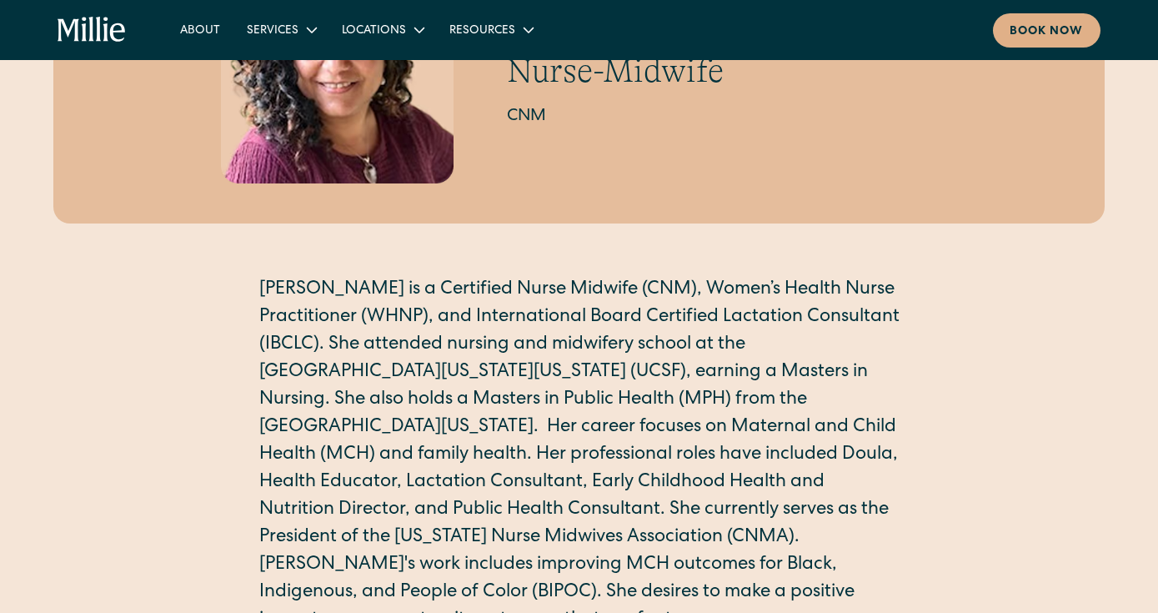
scroll to position [221, 0]
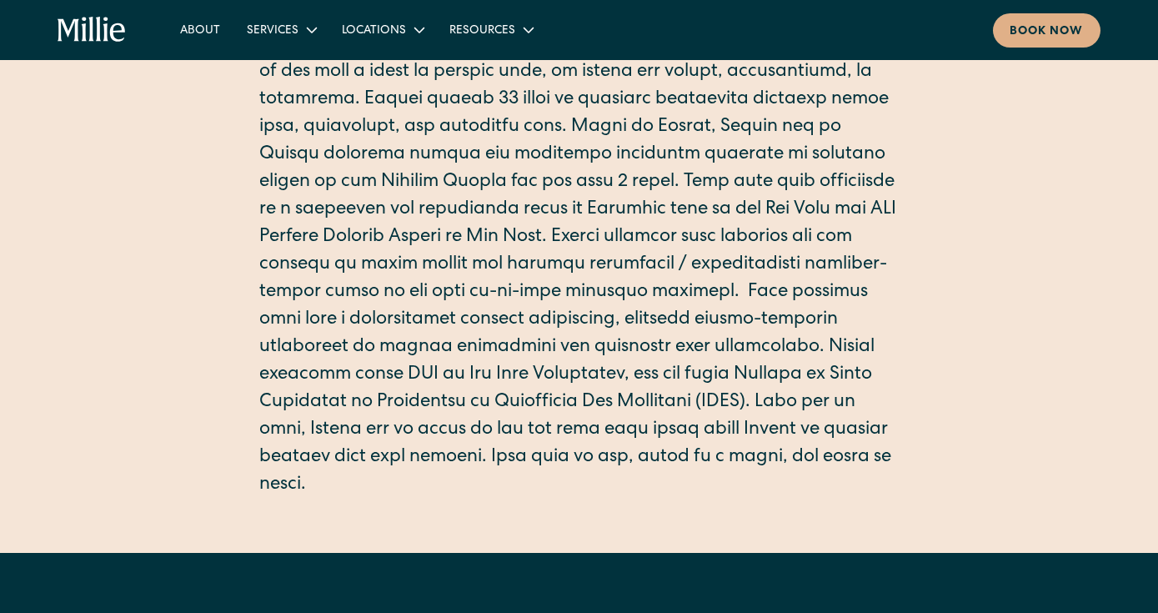
scroll to position [523, 0]
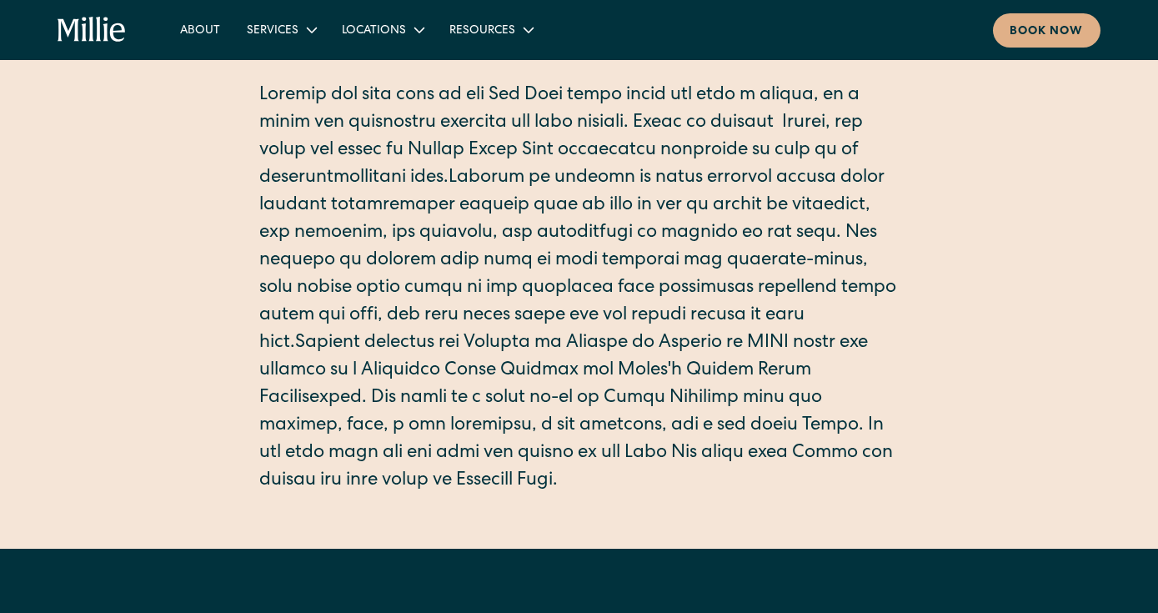
scroll to position [416, 0]
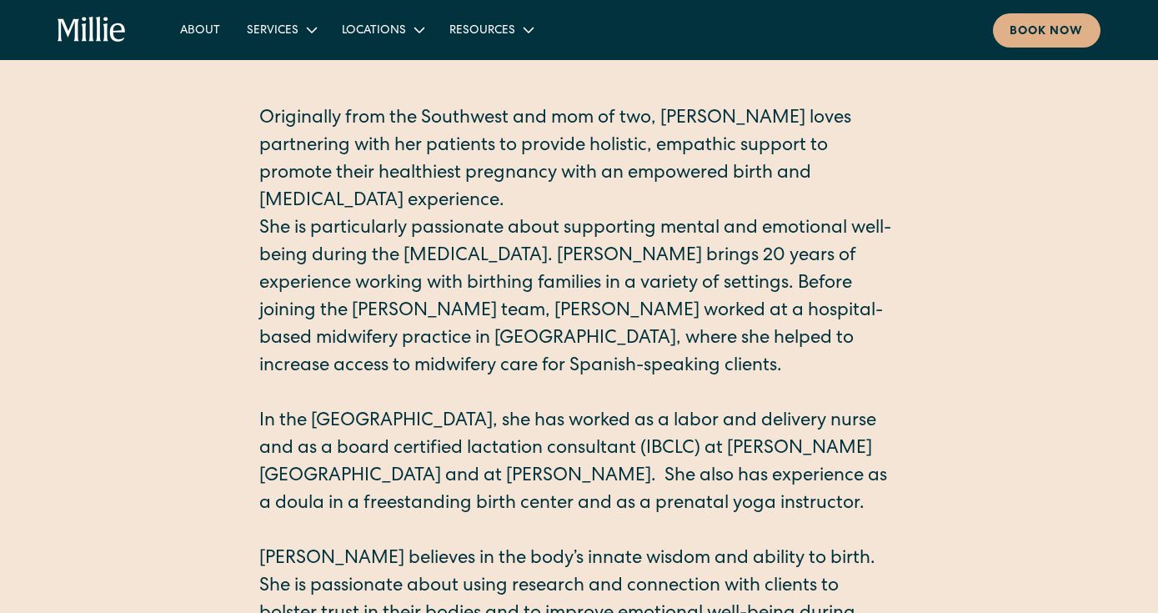
scroll to position [387, 0]
